Goal: Find specific page/section: Find specific page/section

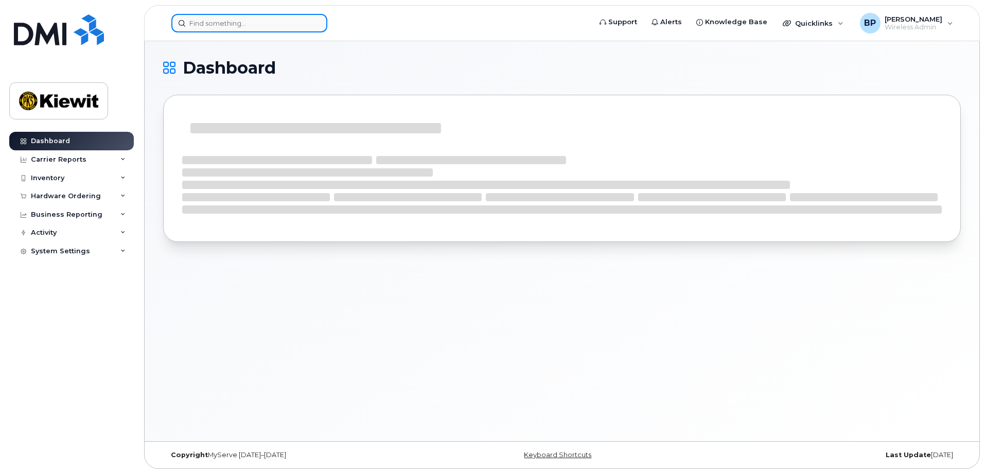
click at [256, 25] on input at bounding box center [249, 23] width 156 height 19
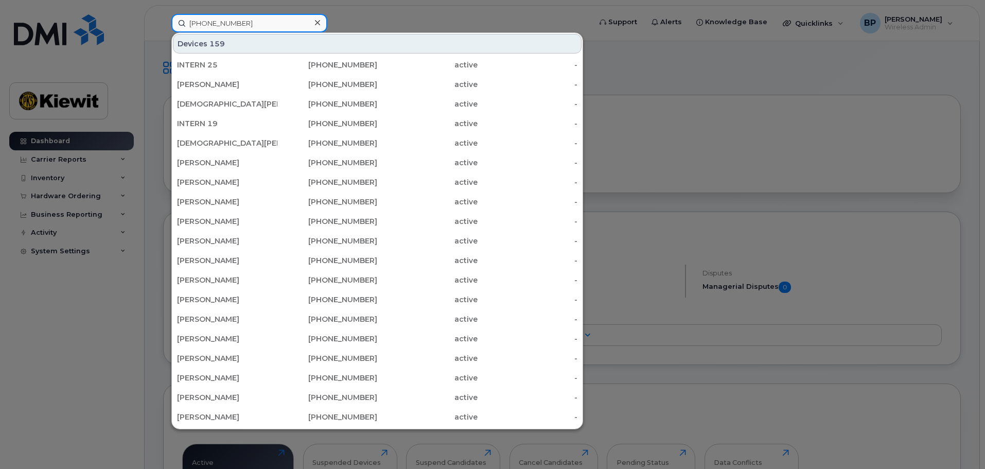
type input "[PHONE_NUMBER]"
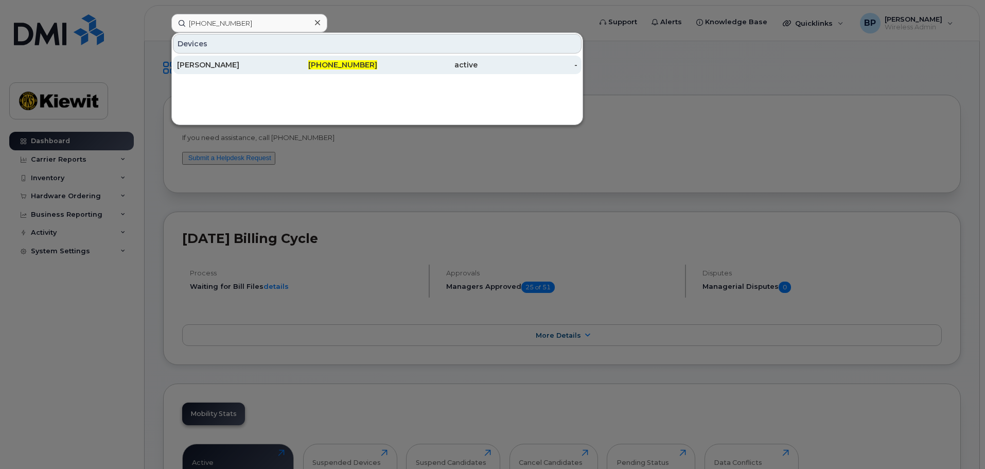
click at [237, 65] on div "[PERSON_NAME]" at bounding box center [227, 65] width 100 height 10
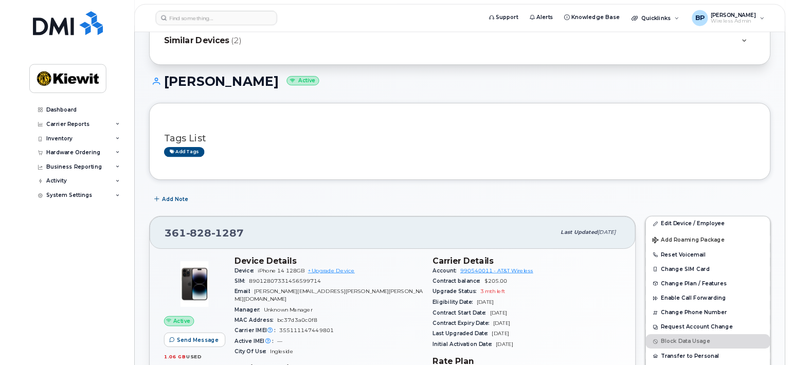
scroll to position [103, 0]
